Goal: Task Accomplishment & Management: Complete application form

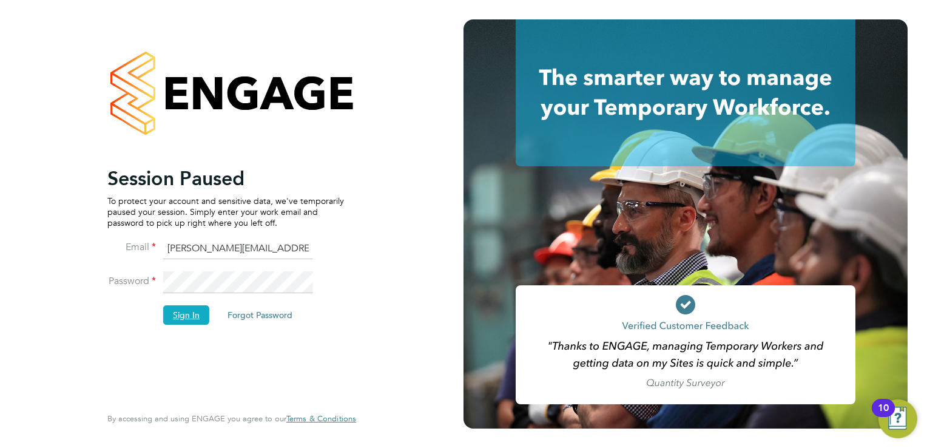
click at [182, 320] on button "Sign In" at bounding box center [186, 314] width 46 height 19
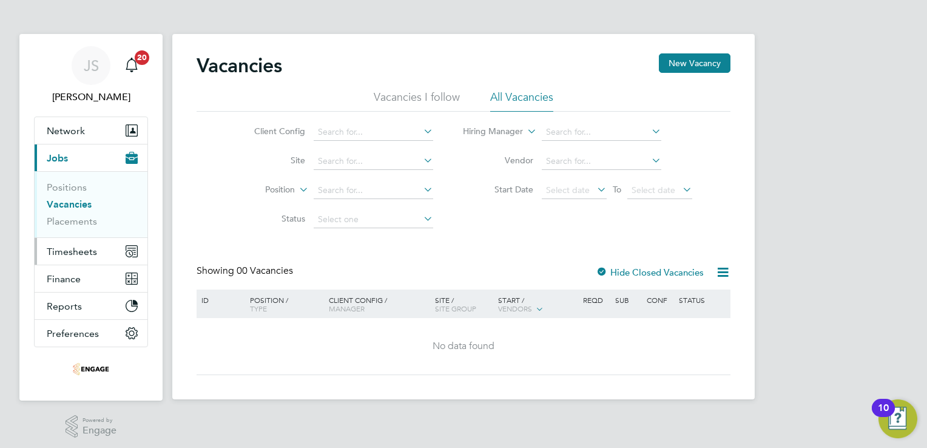
click at [63, 255] on span "Timesheets" at bounding box center [72, 252] width 50 height 12
click at [71, 251] on span "Timesheets" at bounding box center [72, 252] width 50 height 12
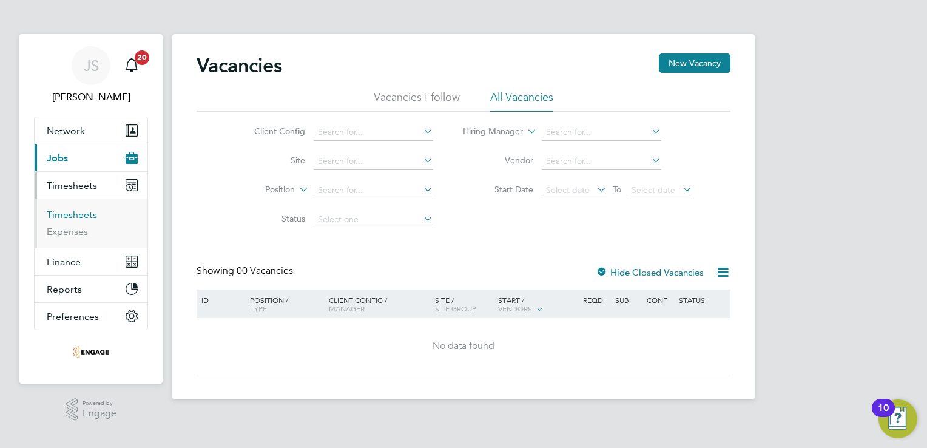
click at [85, 209] on link "Timesheets" at bounding box center [72, 215] width 50 height 12
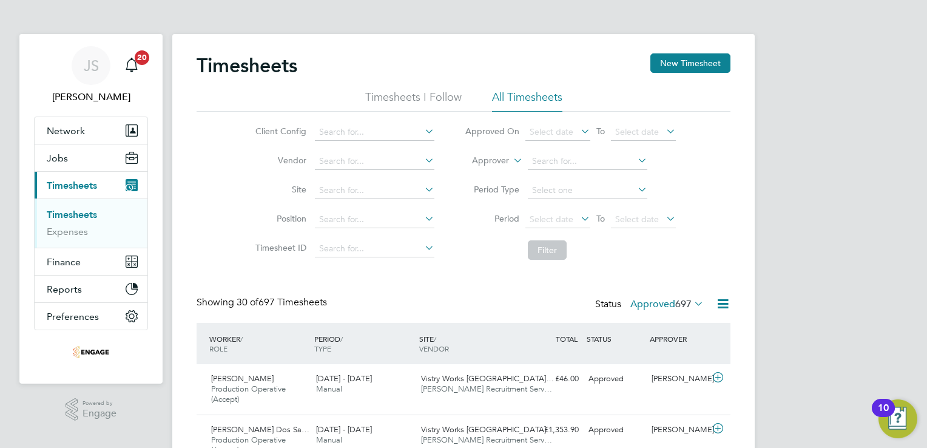
click at [702, 69] on button "New Timesheet" at bounding box center [690, 62] width 80 height 19
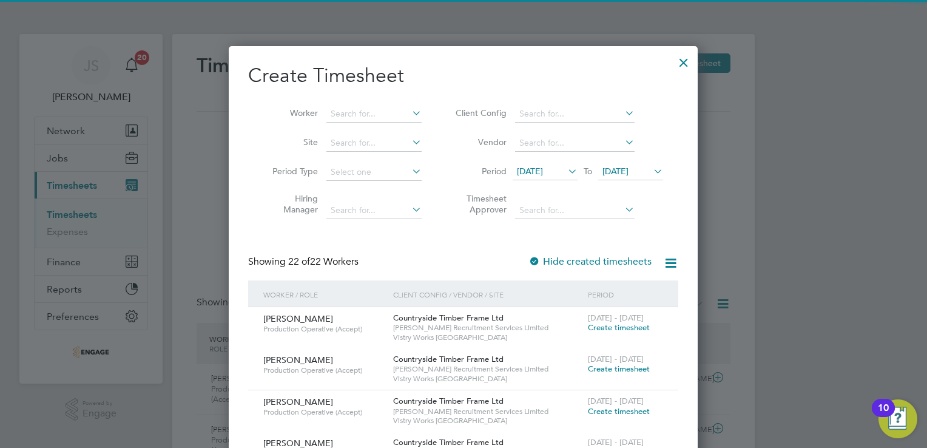
click at [543, 168] on span "[DATE]" at bounding box center [530, 171] width 26 height 11
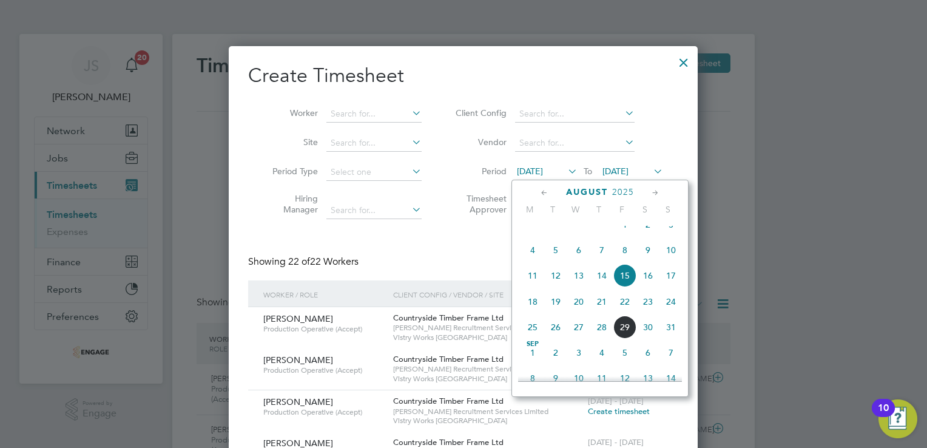
click at [533, 339] on span "25" at bounding box center [532, 326] width 23 height 23
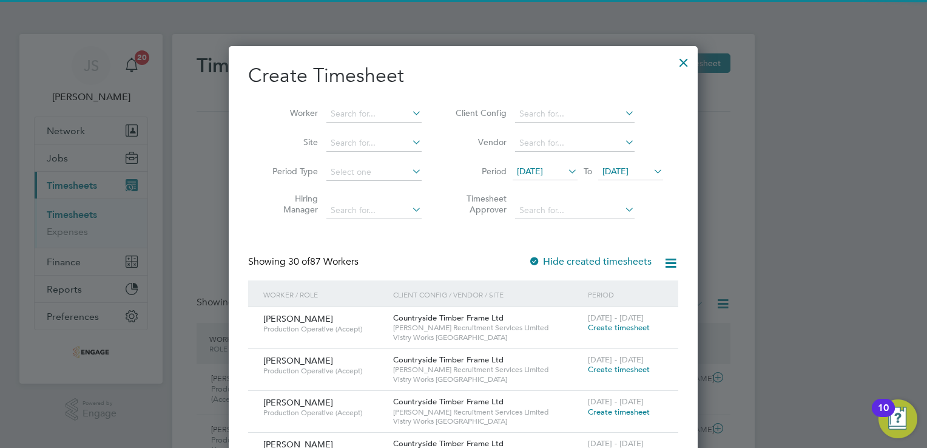
drag, startPoint x: 625, startPoint y: 173, endPoint x: 660, endPoint y: 209, distance: 49.8
click at [627, 175] on span "[DATE]" at bounding box center [615, 171] width 26 height 11
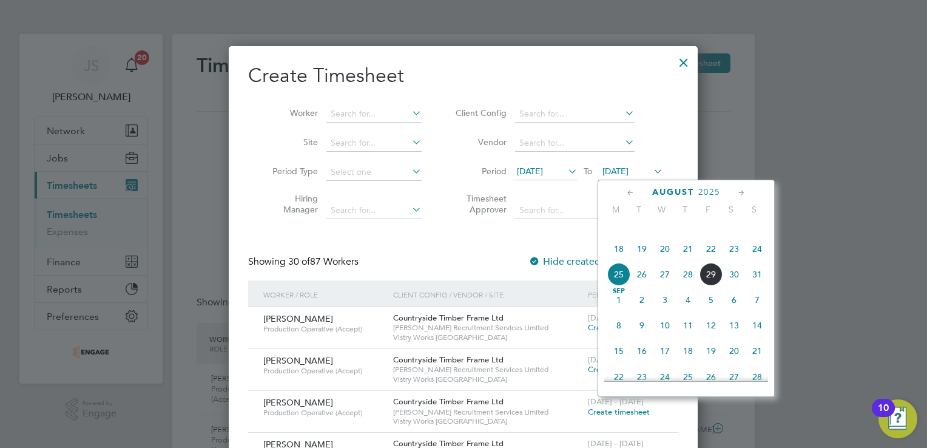
drag, startPoint x: 755, startPoint y: 290, endPoint x: 684, endPoint y: 297, distance: 71.3
click at [755, 286] on span "31" at bounding box center [757, 274] width 23 height 23
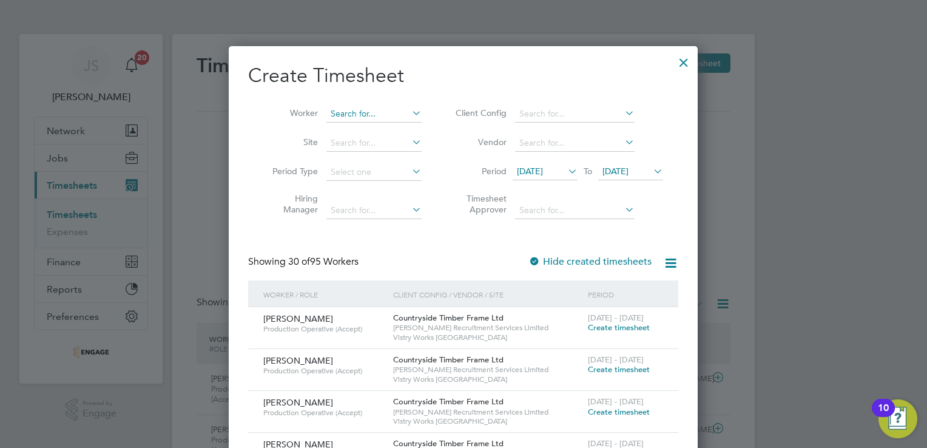
click at [342, 111] on input at bounding box center [373, 114] width 95 height 17
click at [362, 161] on li "Ge orge [PERSON_NAME]" at bounding box center [382, 162] width 112 height 16
type input "[PERSON_NAME]"
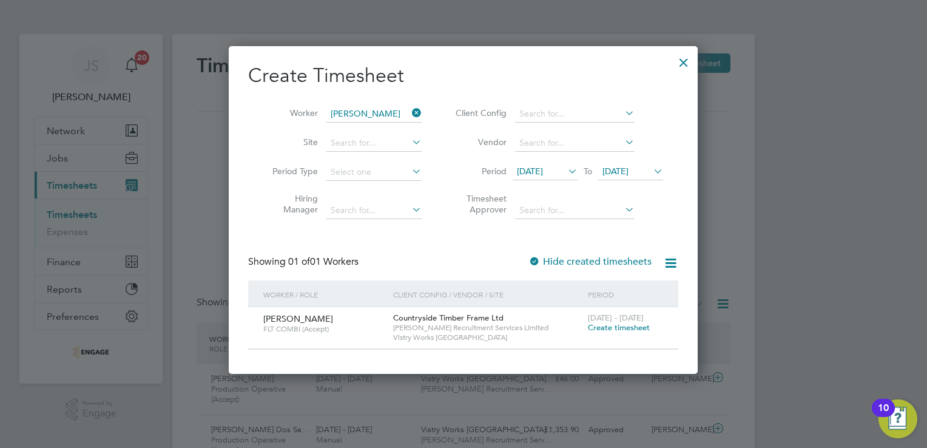
click at [639, 332] on div "[DATE] - [DATE] Create timesheet" at bounding box center [625, 323] width 81 height 33
click at [625, 323] on span "Create timesheet" at bounding box center [619, 327] width 62 height 10
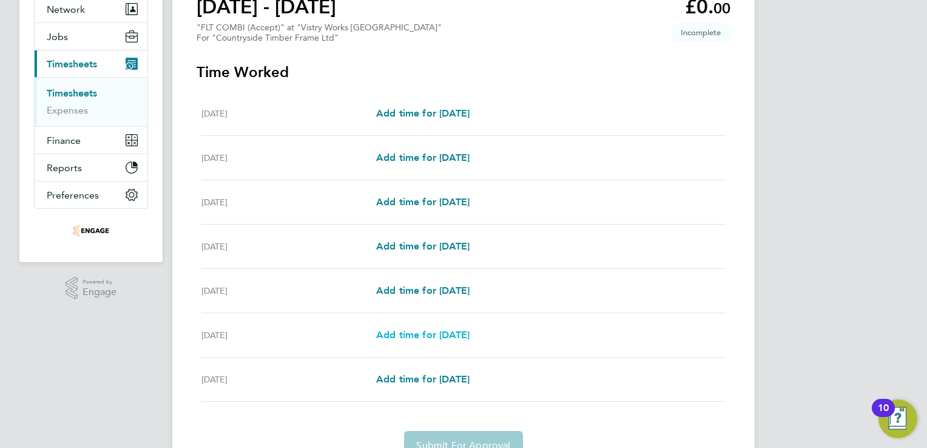
click at [423, 334] on span "Add time for [DATE]" at bounding box center [422, 335] width 93 height 12
select select "15"
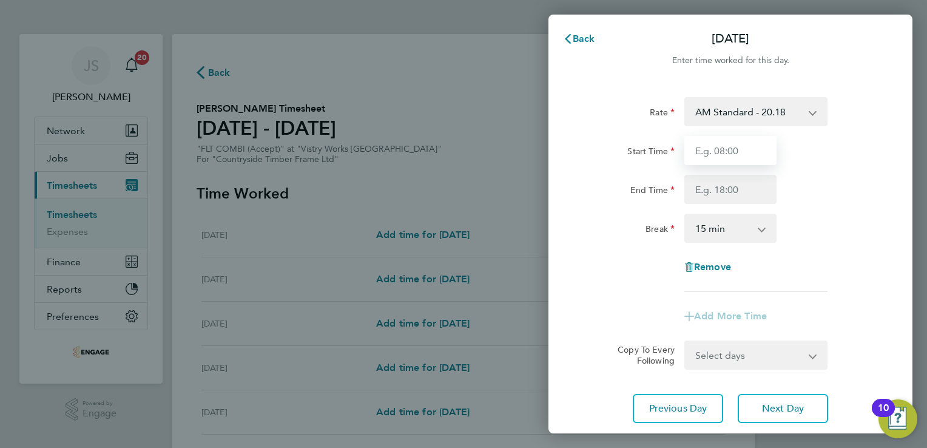
click at [721, 153] on input "Start Time" at bounding box center [730, 150] width 92 height 29
type input "06:00"
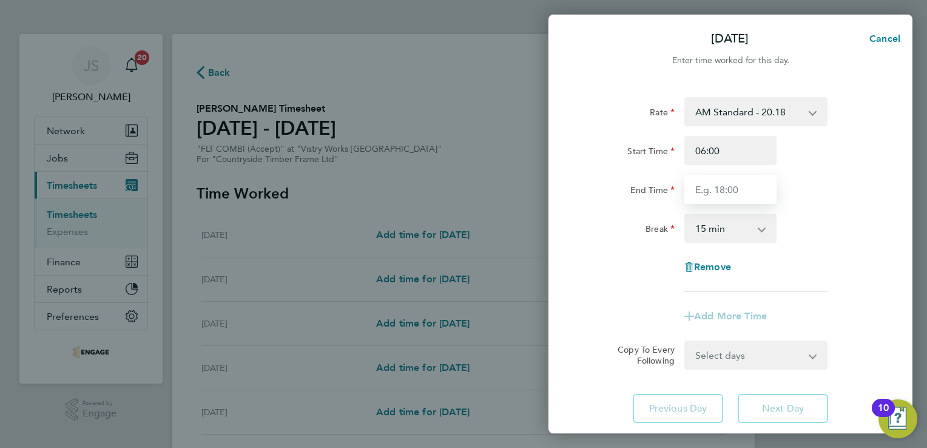
click at [711, 192] on input "End Time" at bounding box center [730, 189] width 92 height 29
type input "14:00"
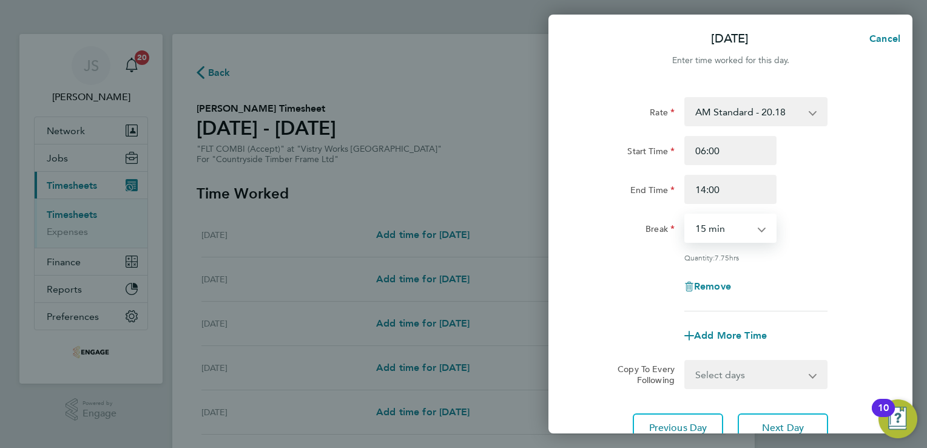
click at [705, 231] on select "0 min 15 min 30 min 45 min 60 min 75 min 90 min" at bounding box center [723, 228] width 75 height 27
select select "30"
click at [686, 215] on select "0 min 15 min 30 min 45 min 60 min 75 min 90 min" at bounding box center [723, 228] width 75 height 27
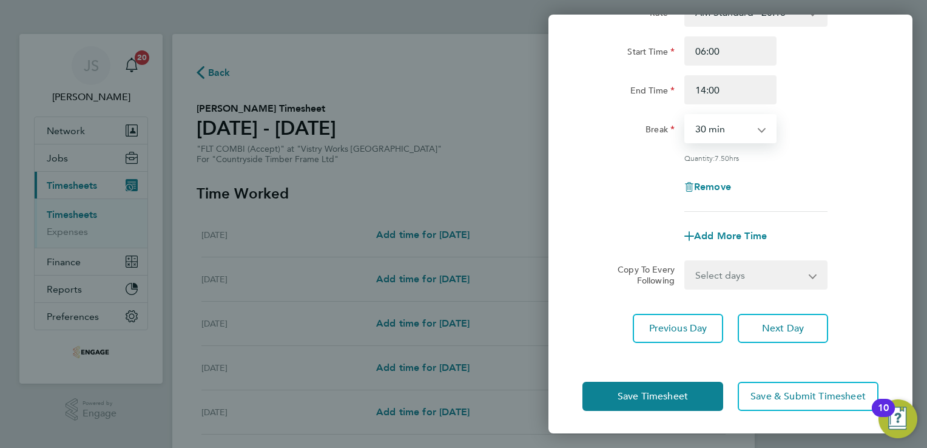
click at [709, 271] on select "Select days [DATE]" at bounding box center [749, 274] width 127 height 27
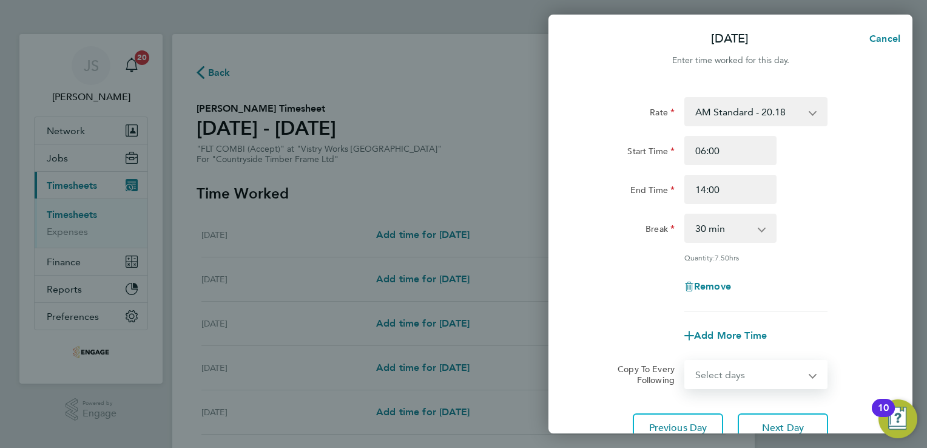
click at [727, 110] on select "AM Standard - 20.18 PM Standard - 22.00 PM OT 1 - 32.99 OT2 AM - 40.36 OT1 AM -…" at bounding box center [749, 111] width 126 height 27
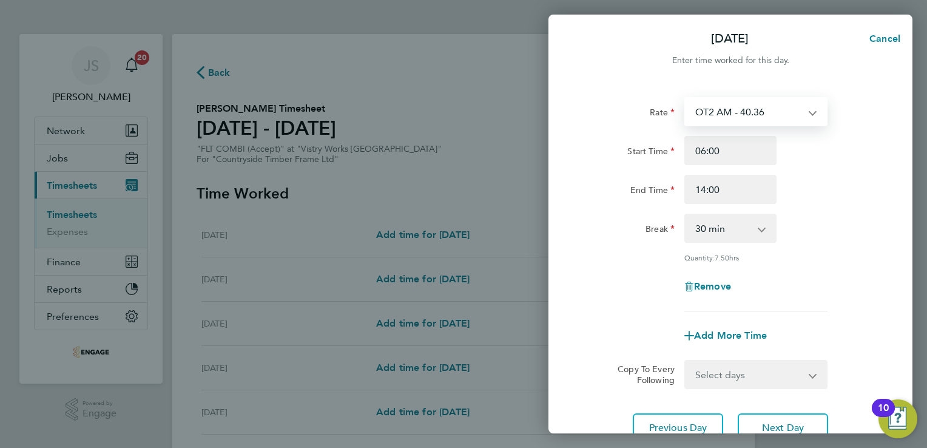
select select "15"
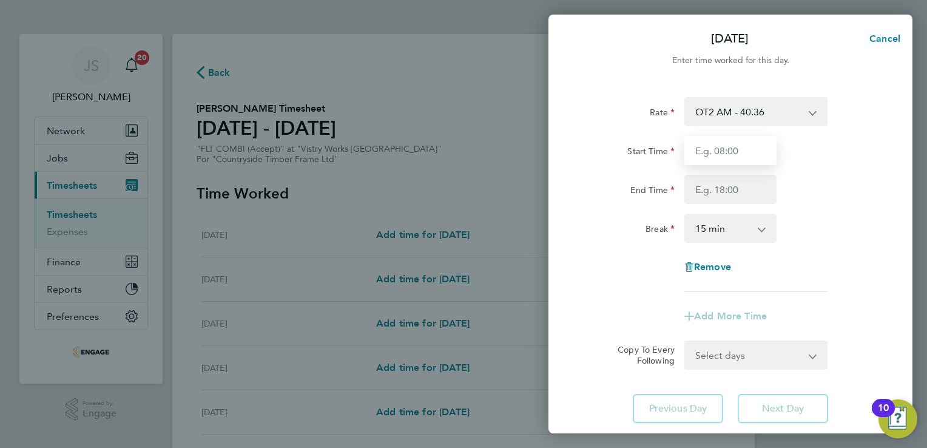
click at [708, 152] on input "Start Time" at bounding box center [730, 150] width 92 height 29
type input "06:00"
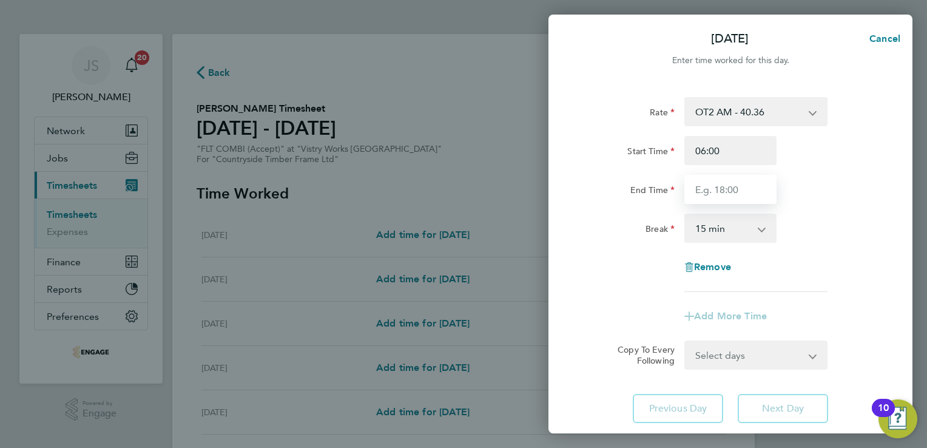
drag, startPoint x: 710, startPoint y: 160, endPoint x: 710, endPoint y: 188, distance: 28.5
click at [710, 188] on input "End Time" at bounding box center [730, 189] width 92 height 29
type input "14:00"
click at [713, 234] on select "0 min 15 min 30 min 45 min 60 min 75 min 90 min" at bounding box center [723, 228] width 75 height 27
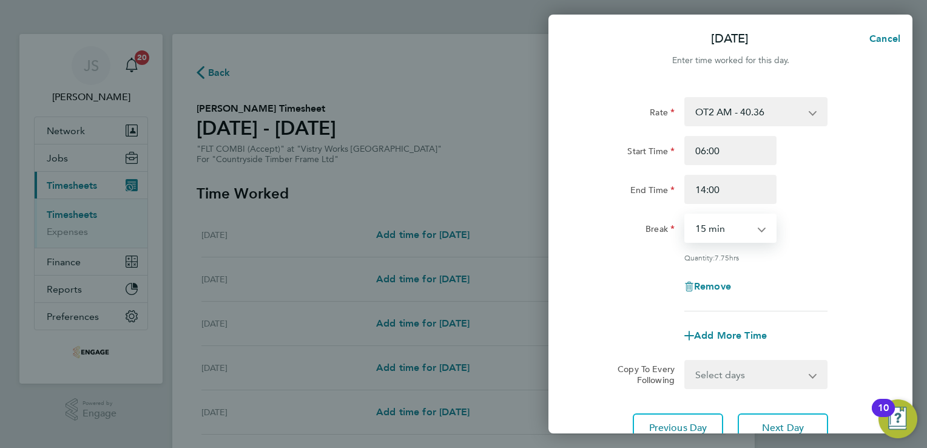
select select "30"
click at [686, 215] on select "0 min 15 min 30 min 45 min 60 min 75 min 90 min" at bounding box center [723, 228] width 75 height 27
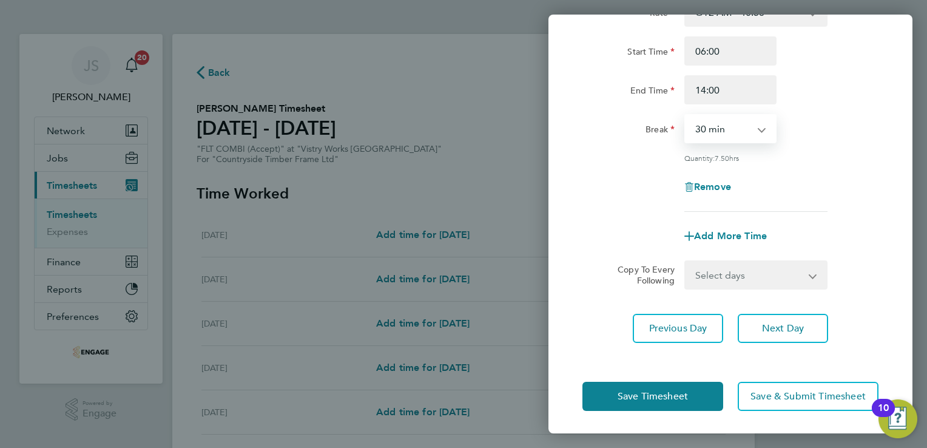
drag, startPoint x: 797, startPoint y: 281, endPoint x: 786, endPoint y: 284, distance: 10.6
click at [797, 281] on select "Select days [DATE]" at bounding box center [749, 274] width 127 height 27
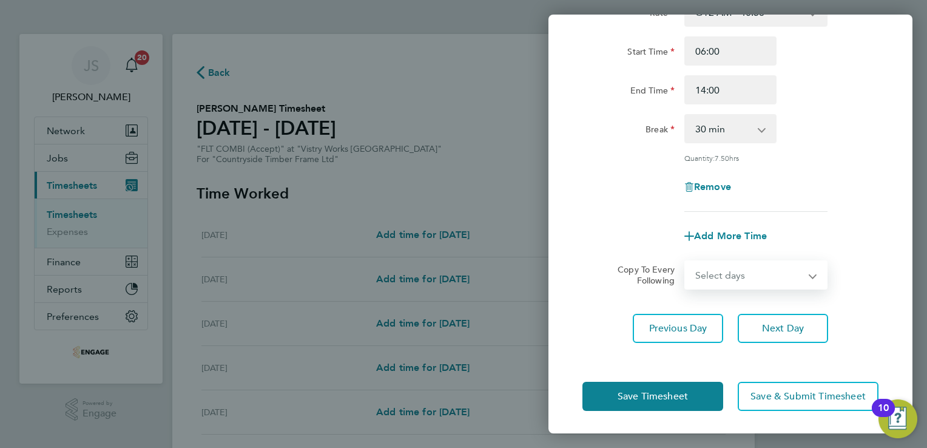
click at [745, 271] on select "Select days [DATE]" at bounding box center [749, 274] width 127 height 27
select select "SUN"
click at [686, 261] on select "Select days [DATE]" at bounding box center [749, 274] width 127 height 27
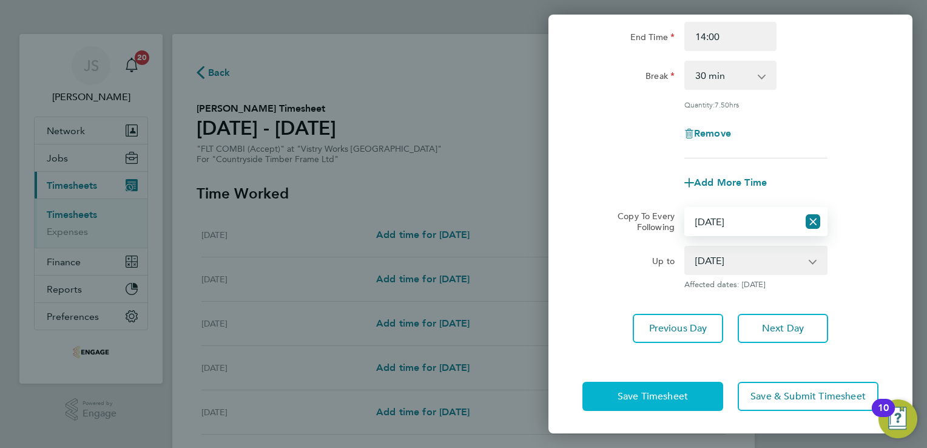
click at [633, 392] on span "Save Timesheet" at bounding box center [653, 396] width 70 height 12
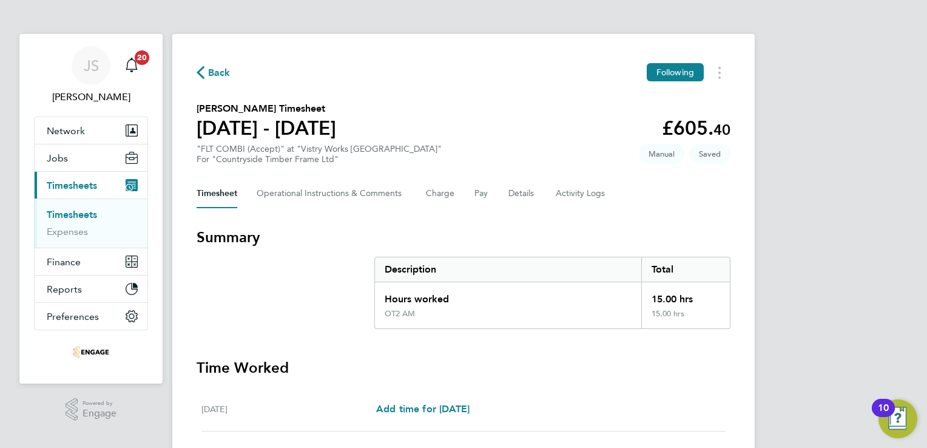
click at [223, 73] on span "Back" at bounding box center [219, 73] width 22 height 15
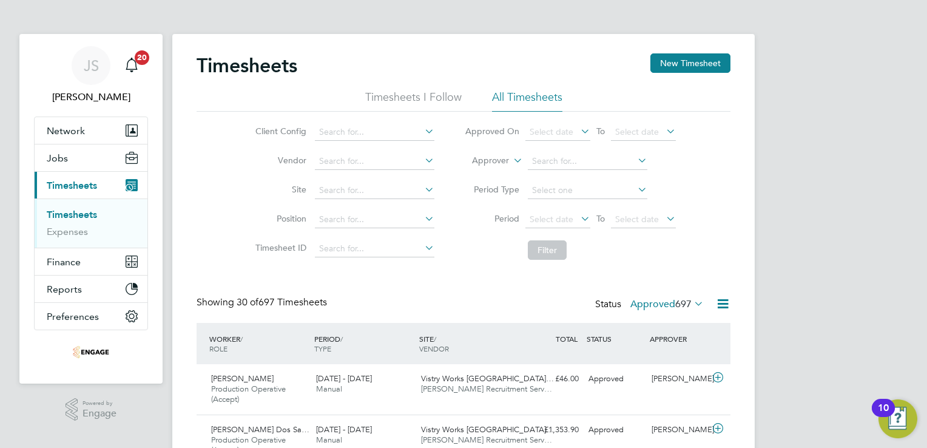
drag, startPoint x: 858, startPoint y: 195, endPoint x: 837, endPoint y: 204, distance: 23.1
